Goal: Information Seeking & Learning: Understand process/instructions

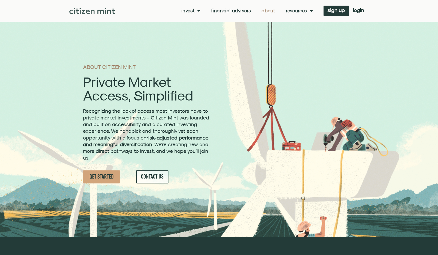
click at [271, 10] on link "About" at bounding box center [269, 10] width 14 height 5
click at [226, 8] on link "Financial Advisors" at bounding box center [231, 10] width 40 height 5
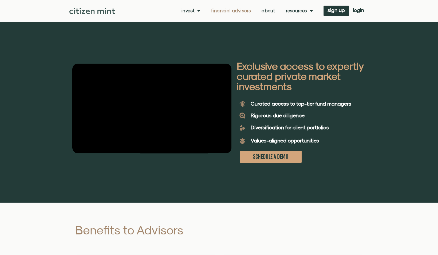
click at [272, 10] on link "About" at bounding box center [269, 10] width 14 height 5
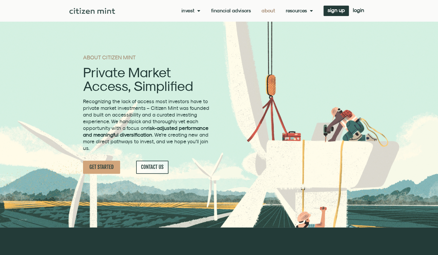
scroll to position [10, 0]
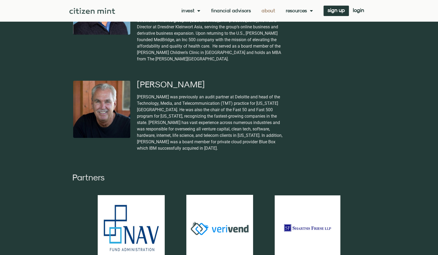
scroll to position [1152, 0]
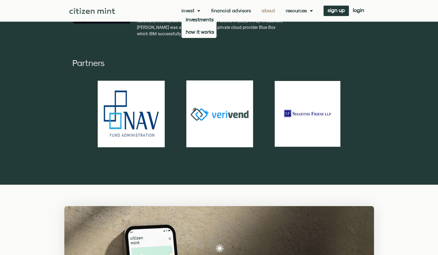
click at [189, 9] on link "Invest" at bounding box center [191, 10] width 19 height 5
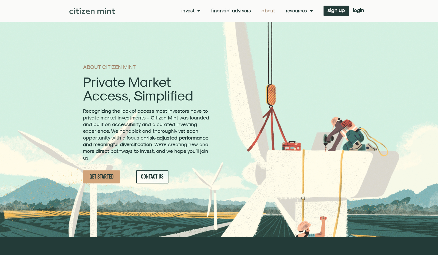
click at [197, 11] on span "Menu" at bounding box center [198, 11] width 6 height 10
click at [197, 34] on link "how it works" at bounding box center [199, 32] width 35 height 12
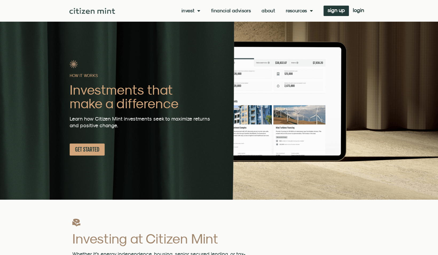
click at [265, 11] on link "About" at bounding box center [269, 10] width 14 height 5
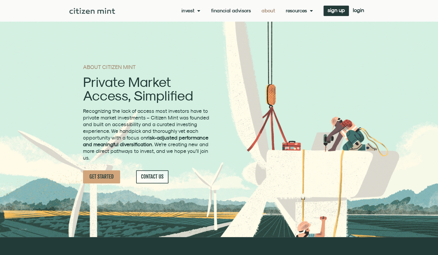
scroll to position [6, 0]
